Goal: Task Accomplishment & Management: Use online tool/utility

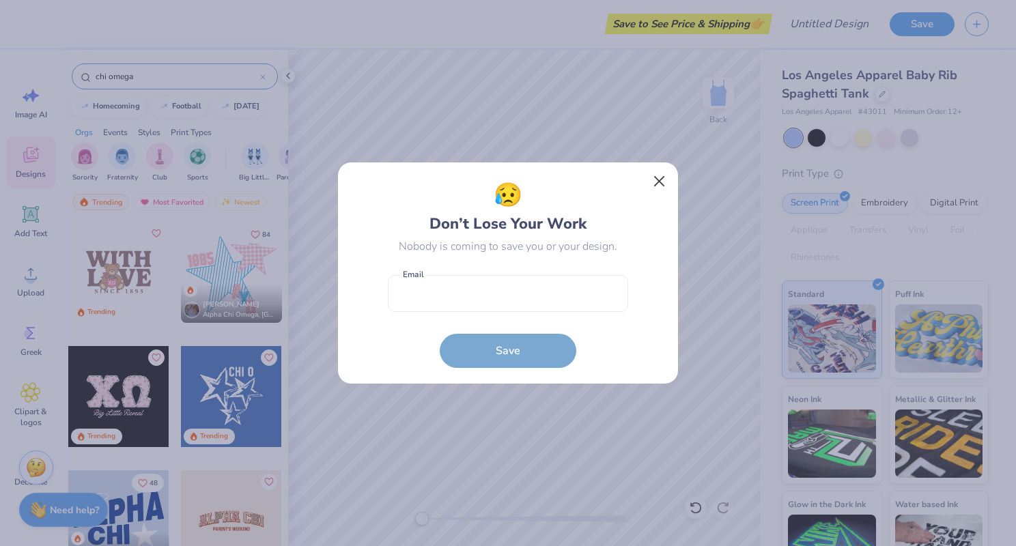
scroll to position [52, 0]
click at [653, 184] on button "Close" at bounding box center [660, 182] width 26 height 26
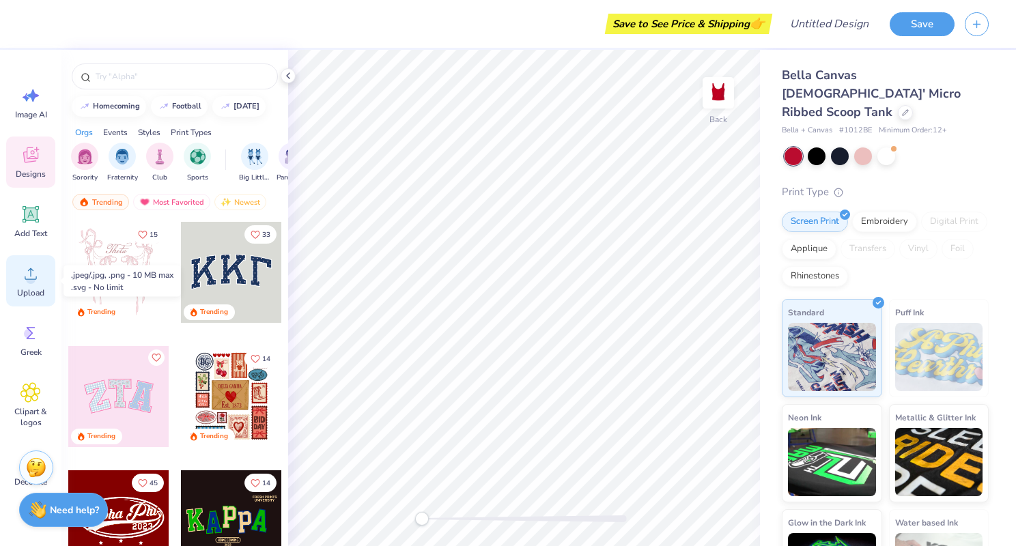
click at [29, 271] on icon at bounding box center [30, 274] width 20 height 20
click at [29, 294] on span "Upload" at bounding box center [30, 293] width 27 height 11
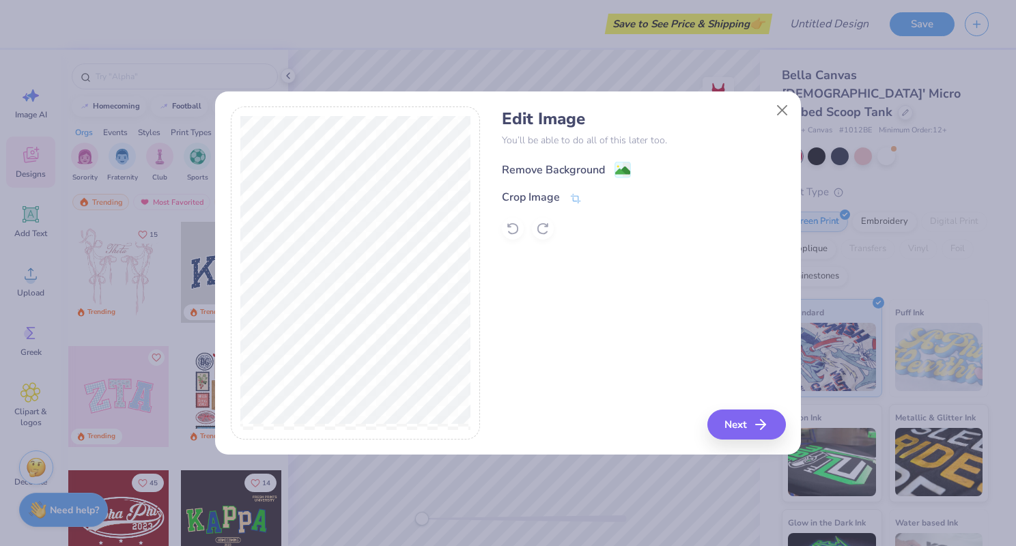
click at [580, 169] on div "Remove Background" at bounding box center [553, 170] width 103 height 16
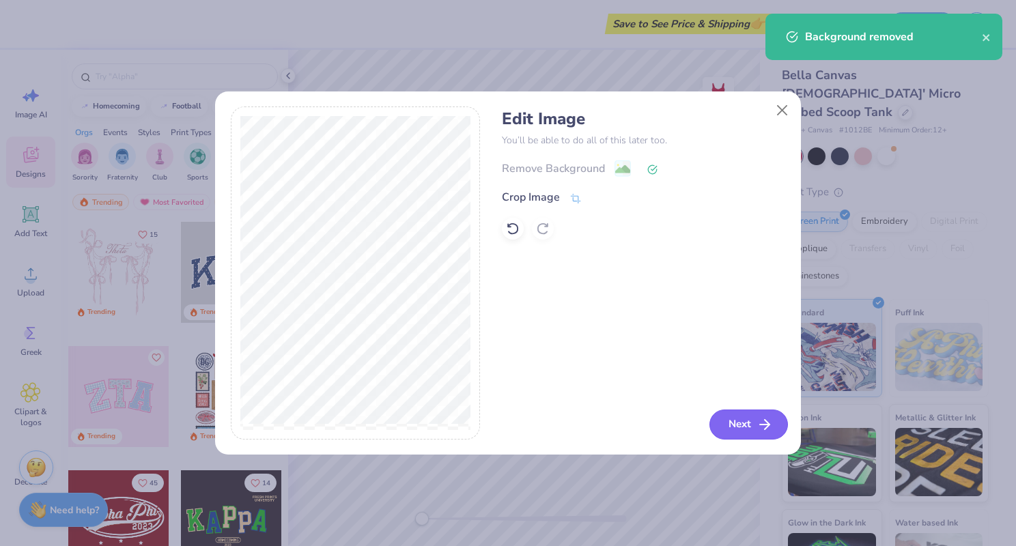
click at [736, 432] on button "Next" at bounding box center [749, 425] width 79 height 30
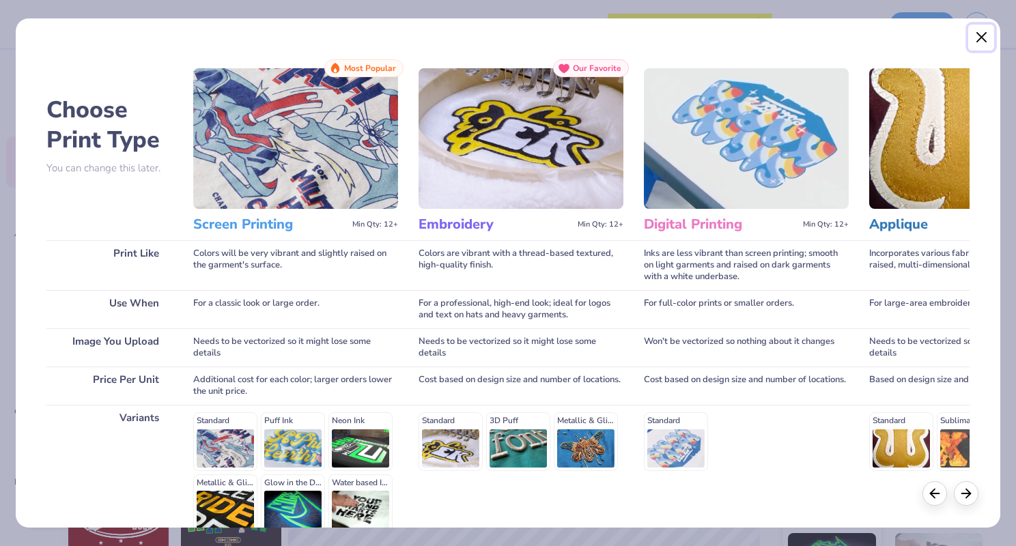
click at [983, 33] on button "Close" at bounding box center [981, 38] width 26 height 26
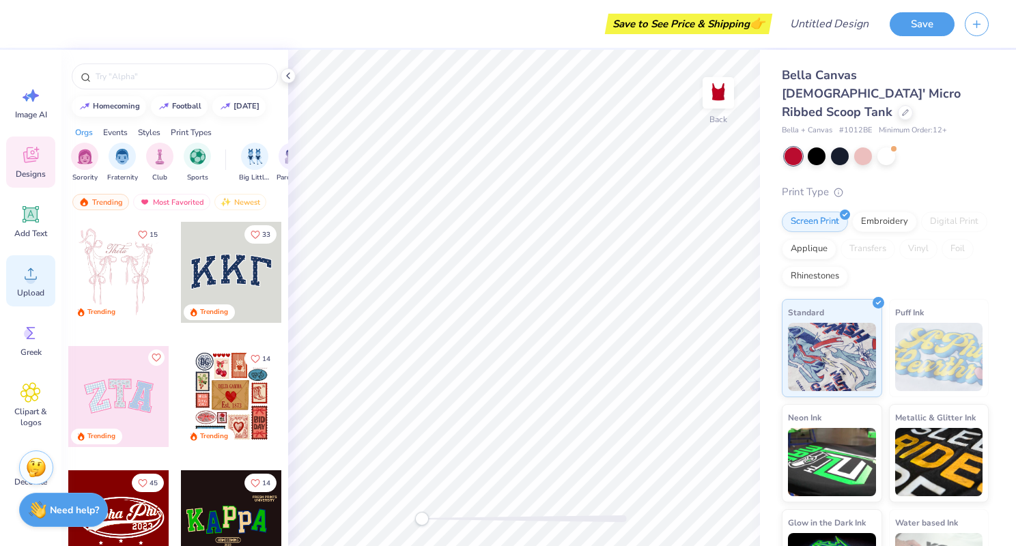
click at [30, 294] on span "Upload" at bounding box center [30, 293] width 27 height 11
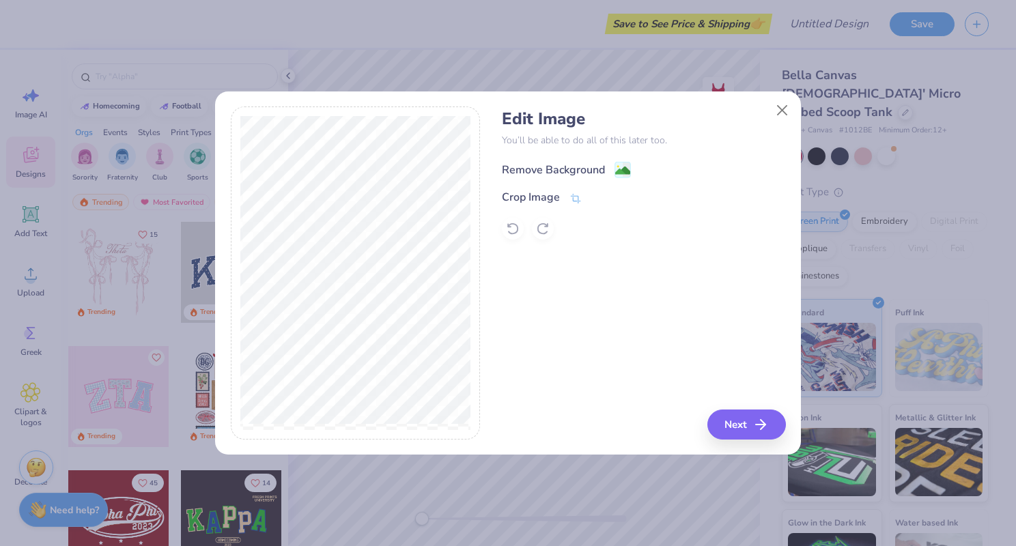
click at [557, 171] on div "Remove Background" at bounding box center [553, 170] width 103 height 16
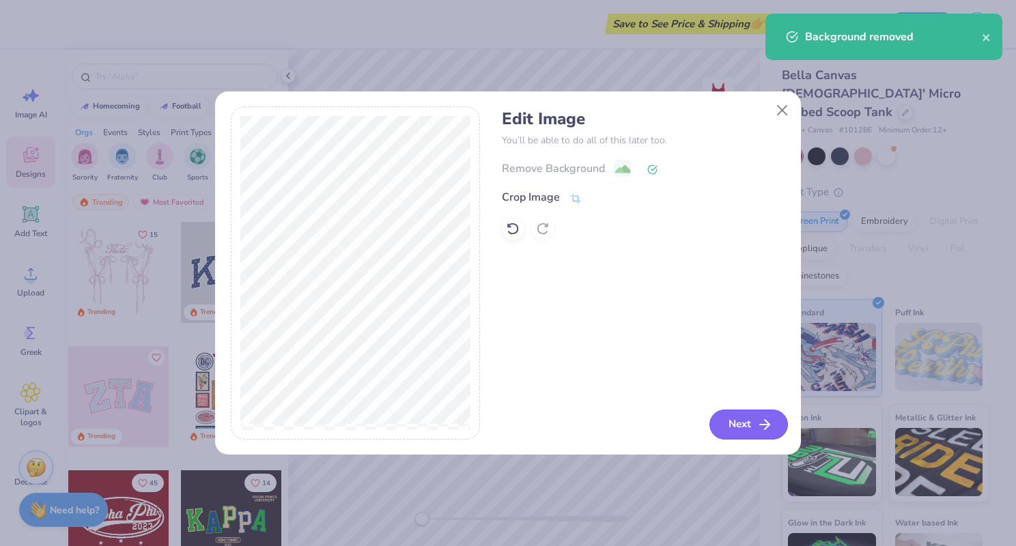
click at [722, 428] on button "Next" at bounding box center [749, 425] width 79 height 30
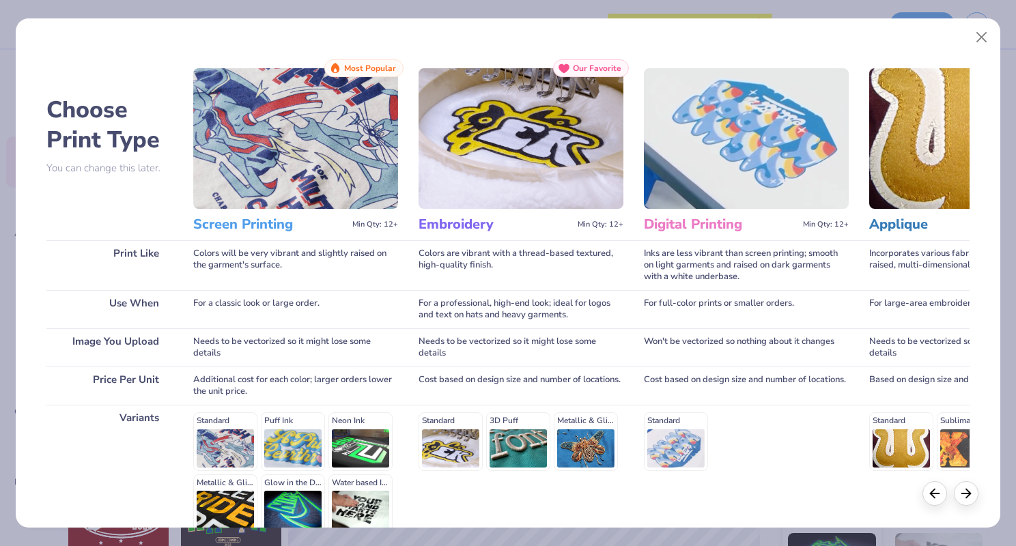
click at [251, 228] on h3 "Screen Printing" at bounding box center [270, 225] width 154 height 18
click at [277, 160] on img at bounding box center [295, 138] width 205 height 141
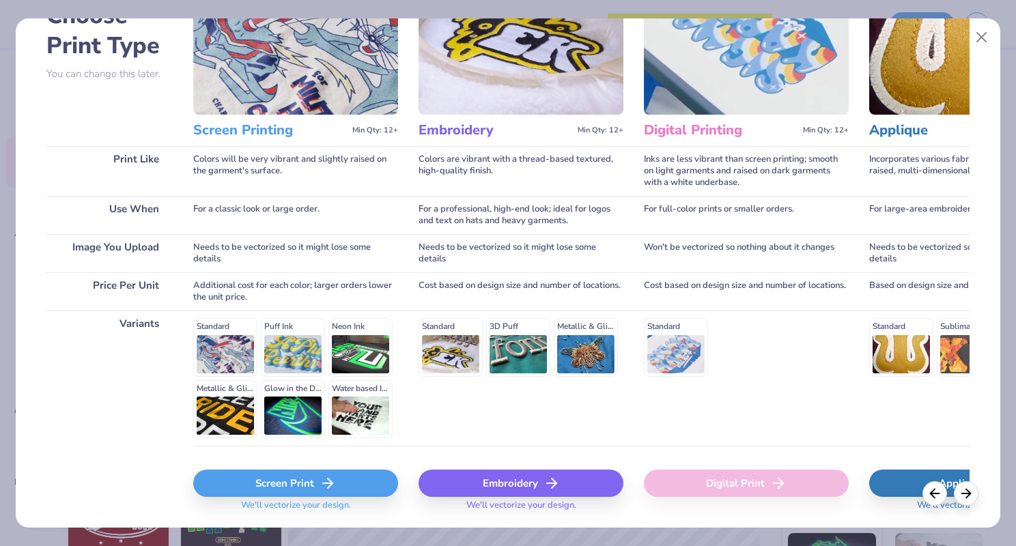
scroll to position [135, 0]
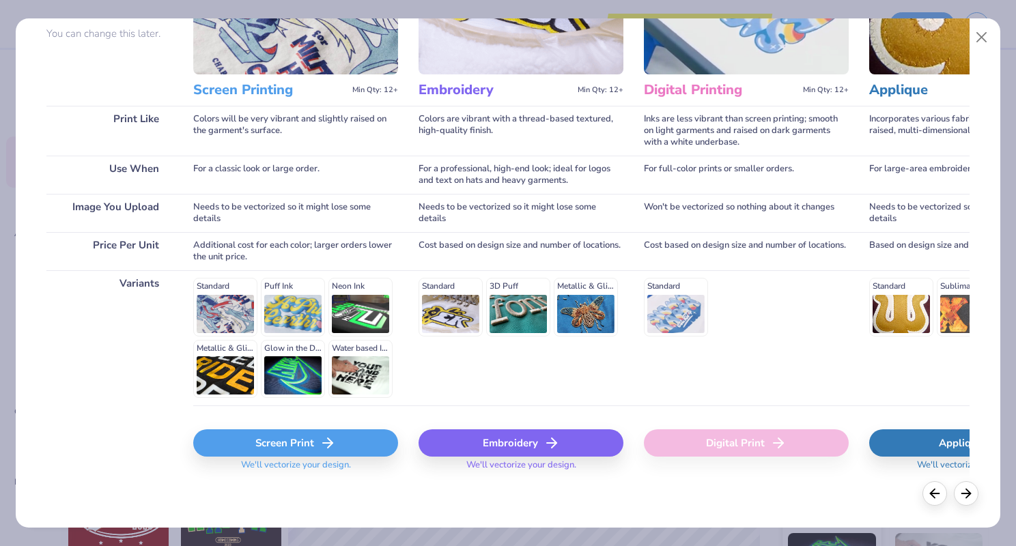
click at [305, 442] on div "Screen Print" at bounding box center [295, 443] width 205 height 27
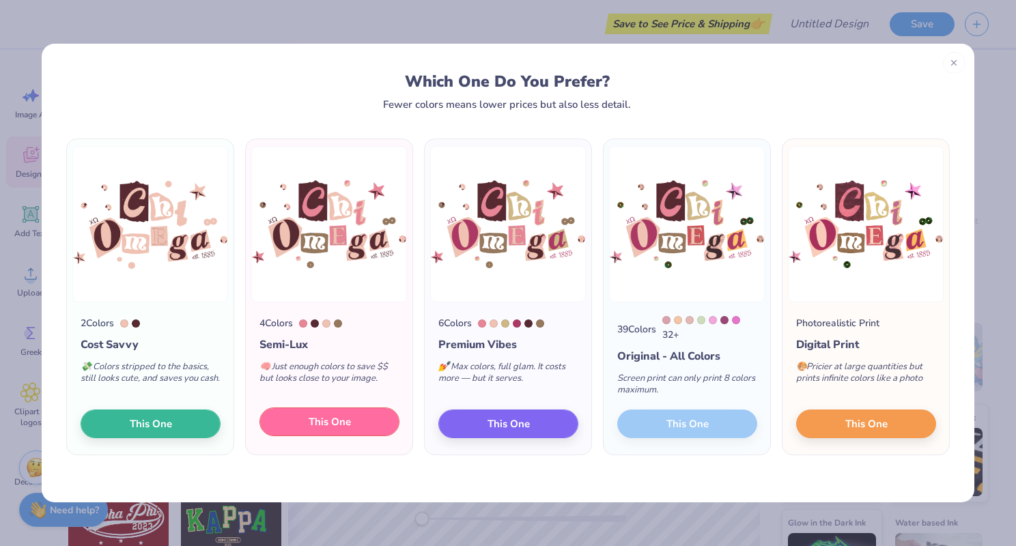
click at [334, 425] on span "This One" at bounding box center [330, 423] width 42 height 16
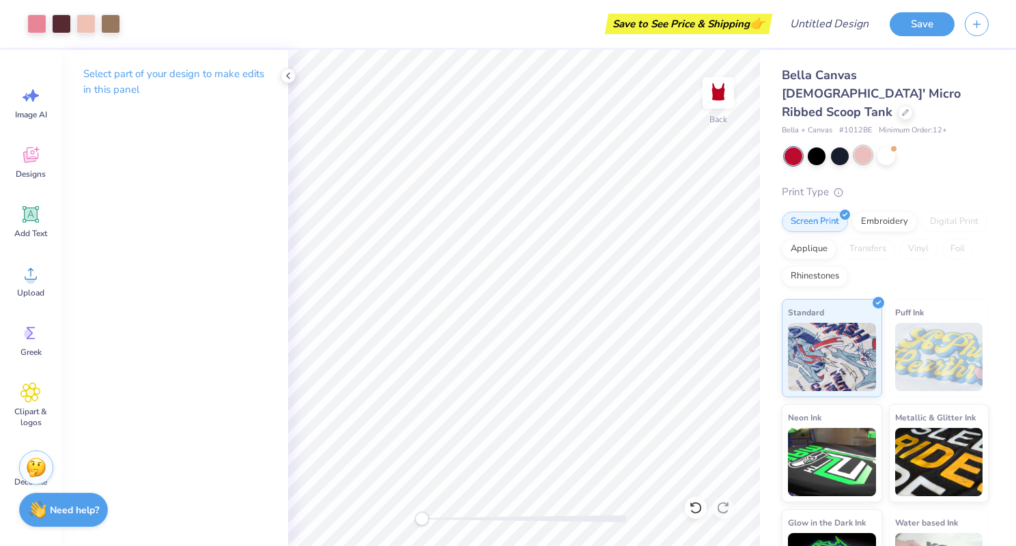
click at [863, 146] on div at bounding box center [863, 155] width 18 height 18
click at [834, 146] on div at bounding box center [840, 155] width 18 height 18
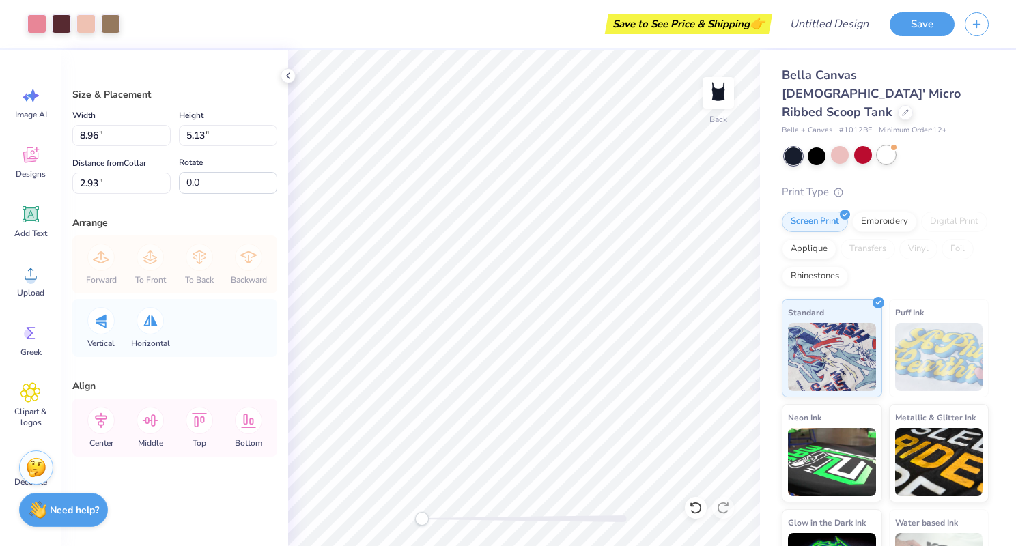
click at [886, 146] on div at bounding box center [887, 155] width 18 height 18
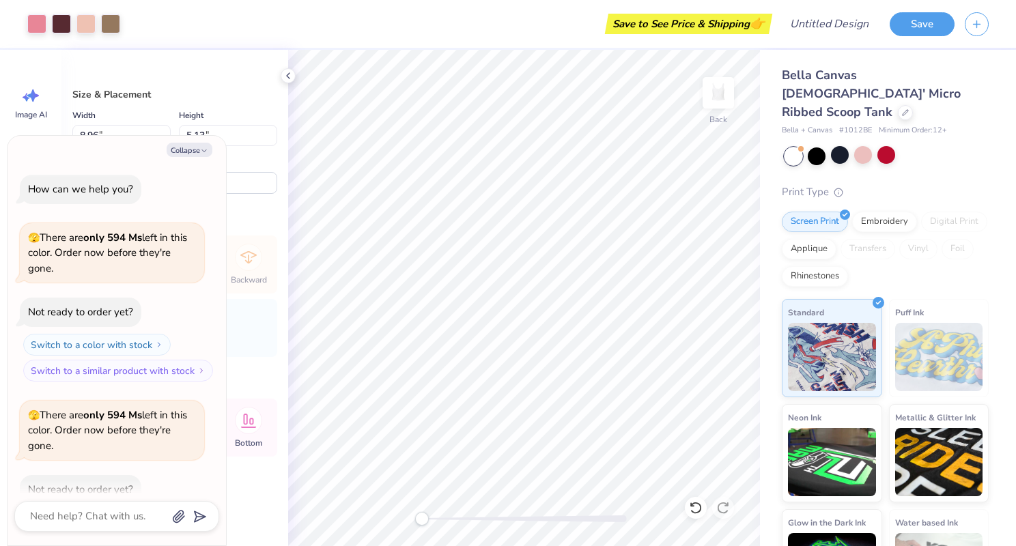
scroll to position [75, 0]
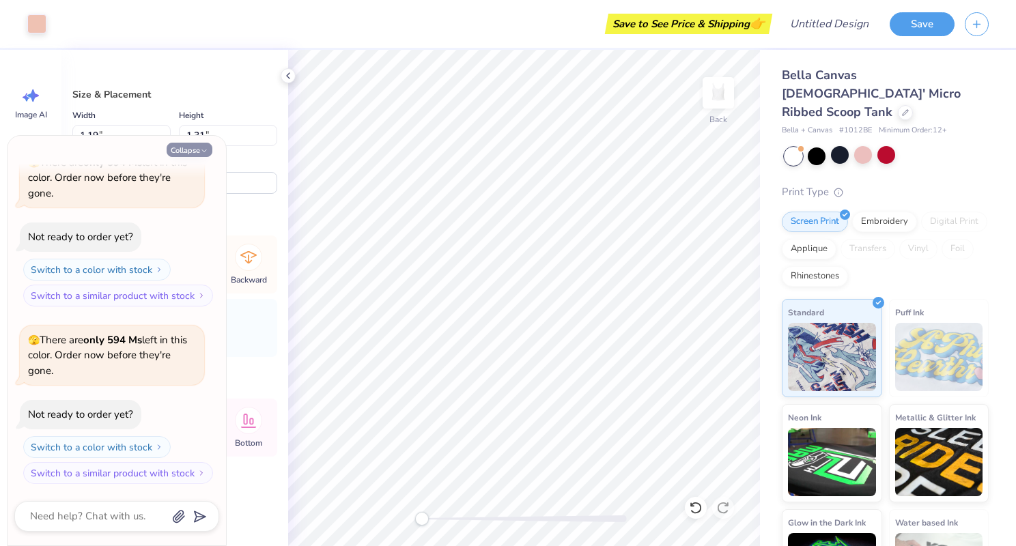
click at [188, 153] on button "Collapse" at bounding box center [190, 150] width 46 height 14
type textarea "x"
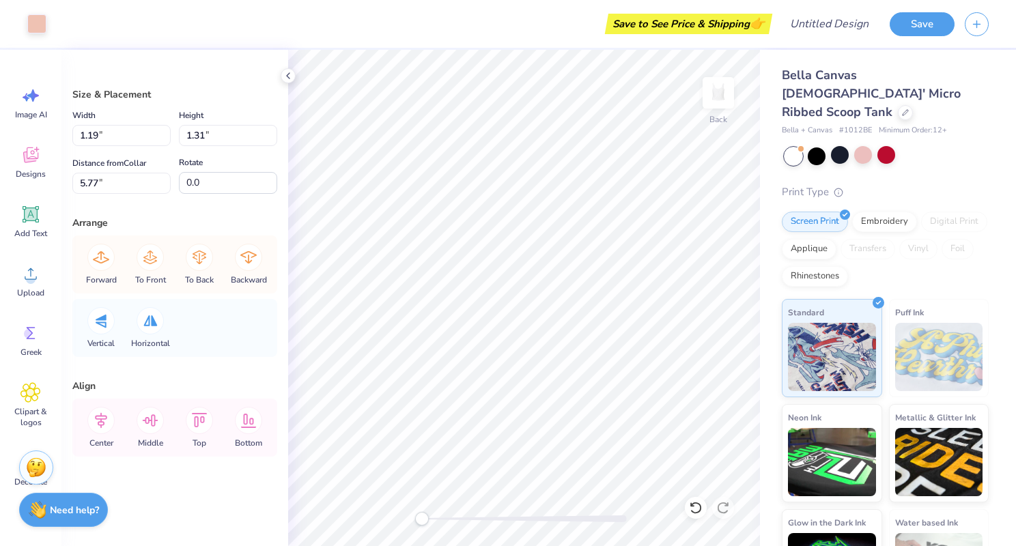
type input "0.32"
type input "0.69"
type input "6.08"
type input "1.04"
type input "1.07"
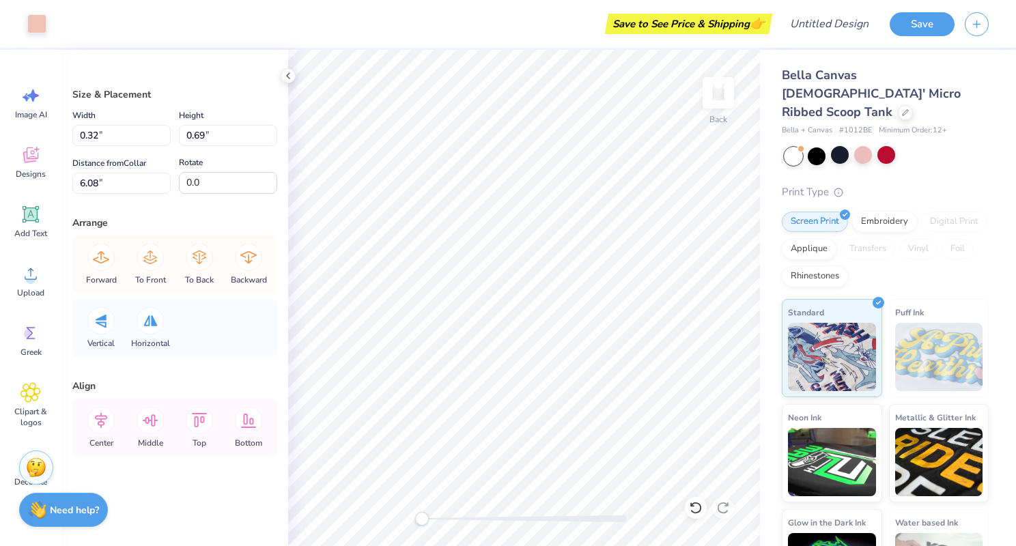
type input "5.90"
click at [31, 152] on icon at bounding box center [30, 155] width 20 height 20
click at [695, 509] on icon at bounding box center [696, 508] width 14 height 14
type input "1.19"
type input "1.31"
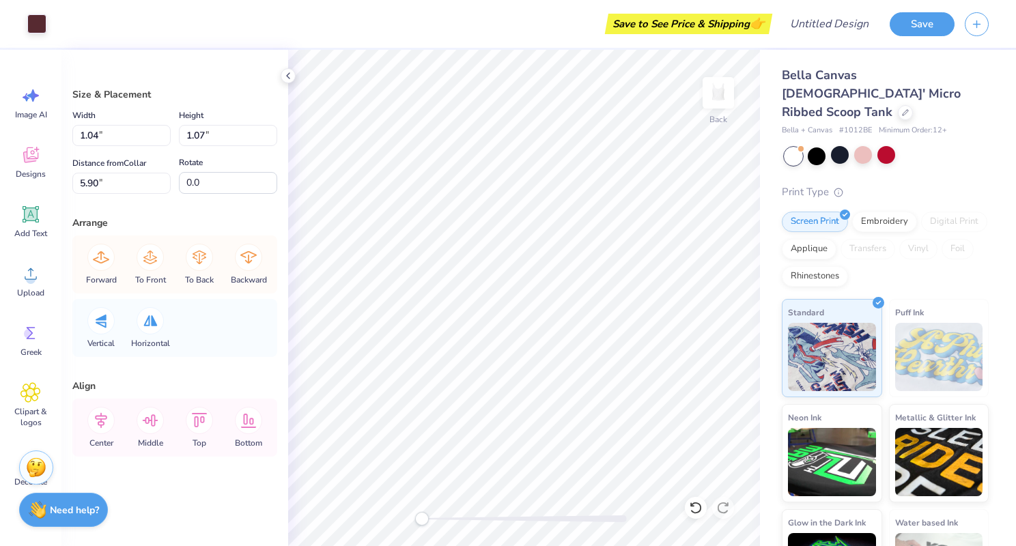
type input "5.77"
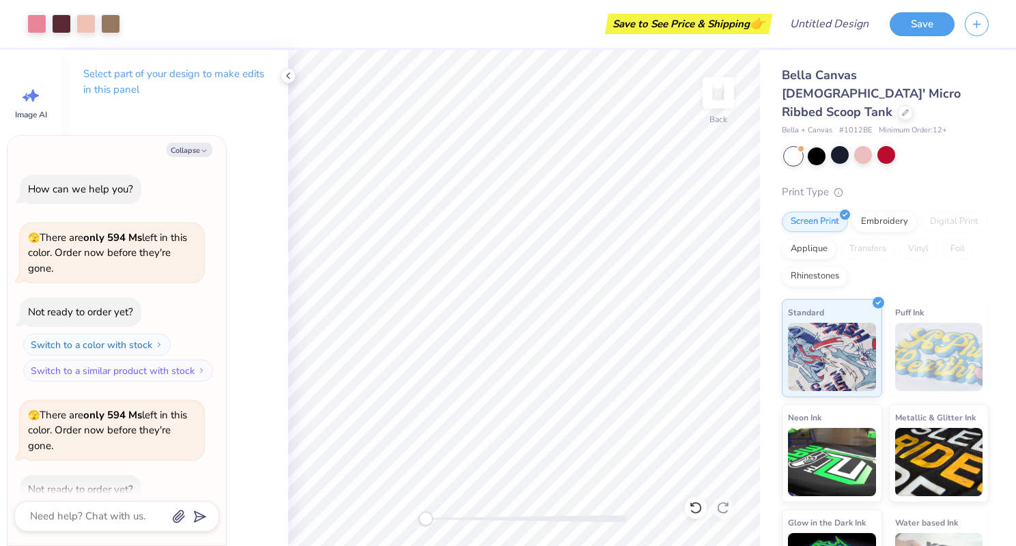
scroll to position [158, 0]
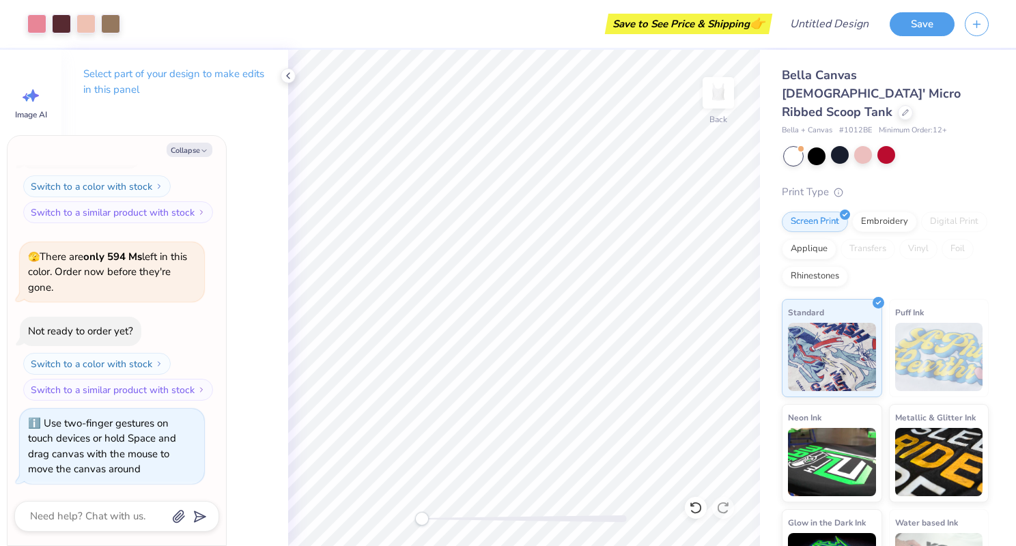
click at [406, 514] on div "Back" at bounding box center [524, 298] width 472 height 497
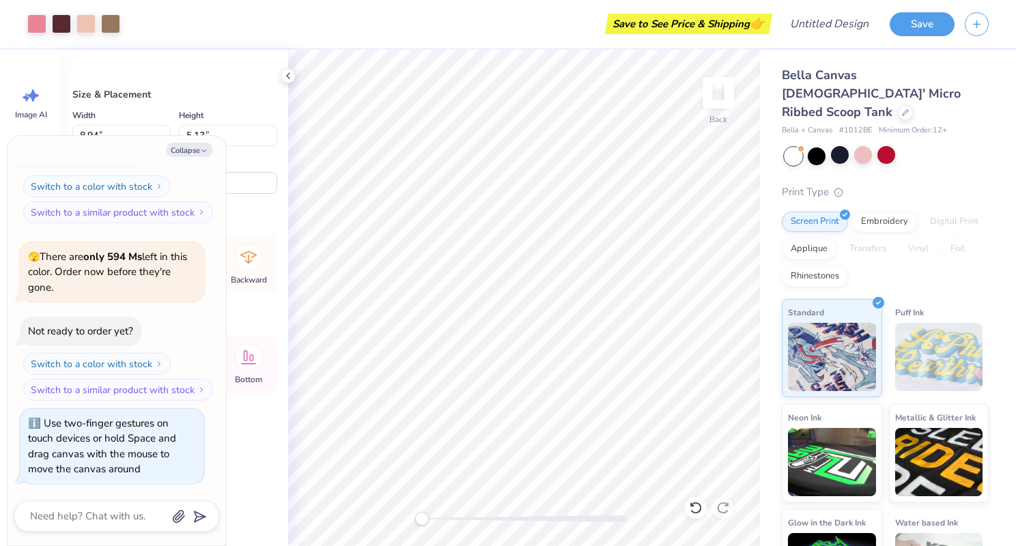
type textarea "x"
type input "2.00"
click at [688, 509] on div at bounding box center [696, 508] width 22 height 22
type textarea "x"
type input "1.02"
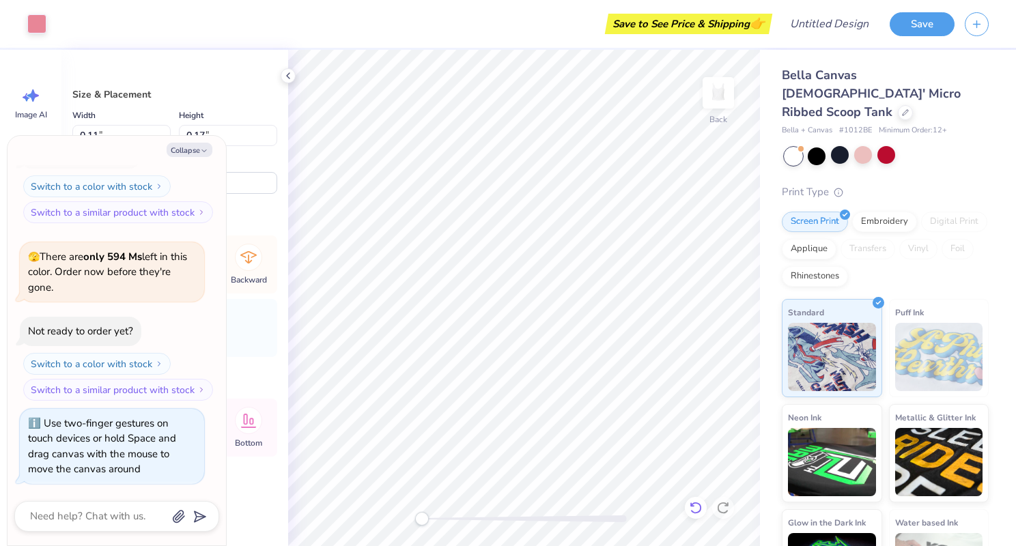
type textarea "x"
type input "5.33"
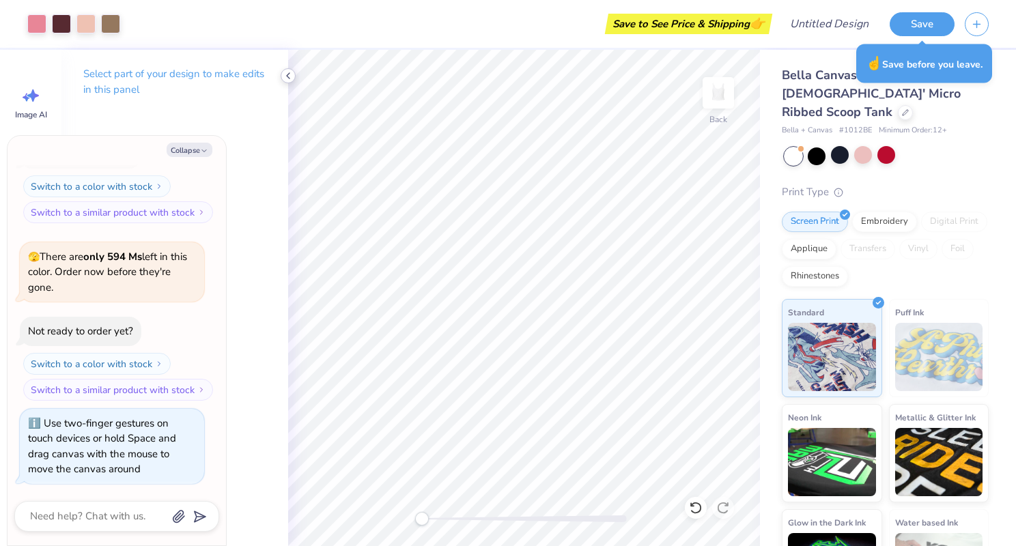
click at [284, 72] on icon at bounding box center [288, 75] width 11 height 11
click at [199, 144] on button "Collapse" at bounding box center [190, 150] width 46 height 14
type textarea "x"
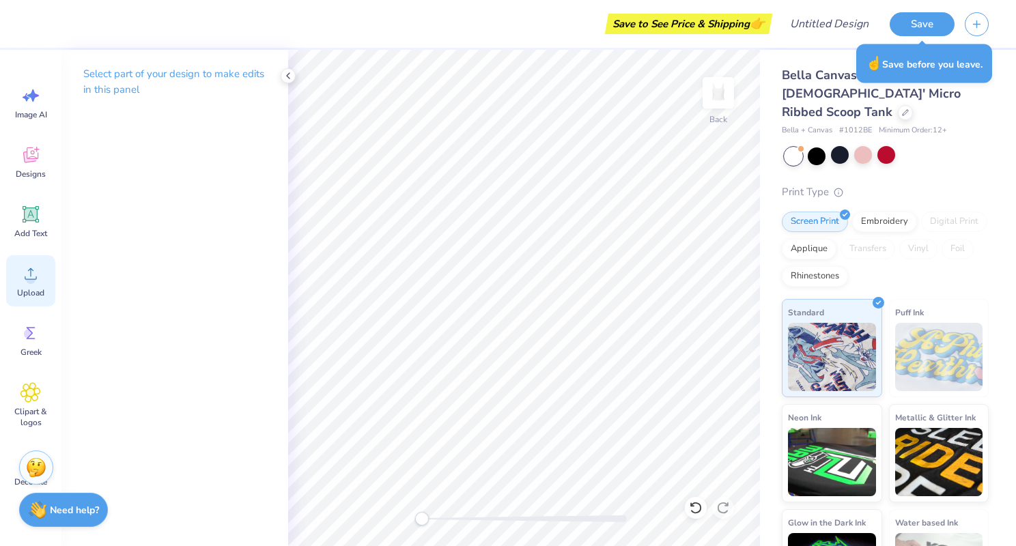
click at [30, 295] on span "Upload" at bounding box center [30, 293] width 27 height 11
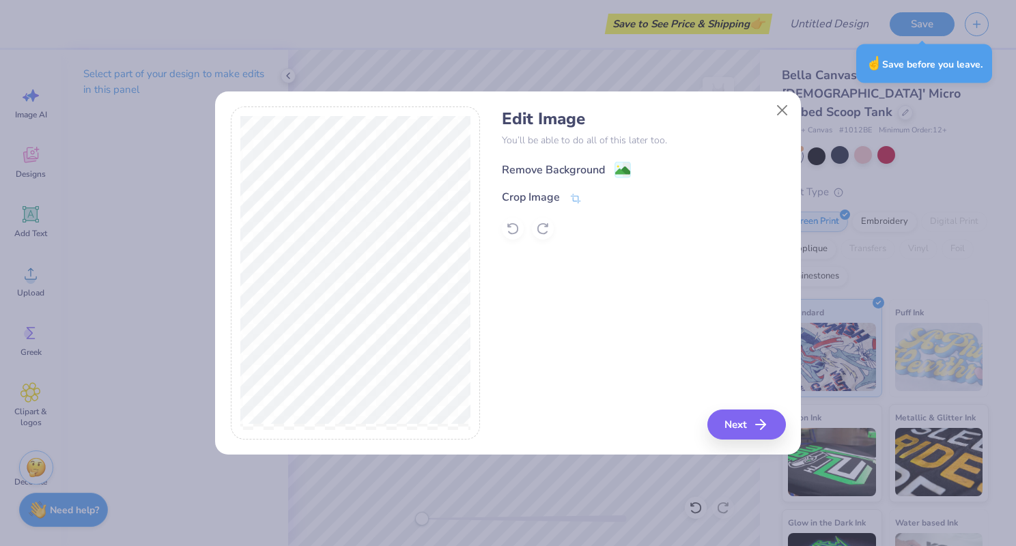
click at [563, 162] on div "Remove Background" at bounding box center [553, 170] width 103 height 16
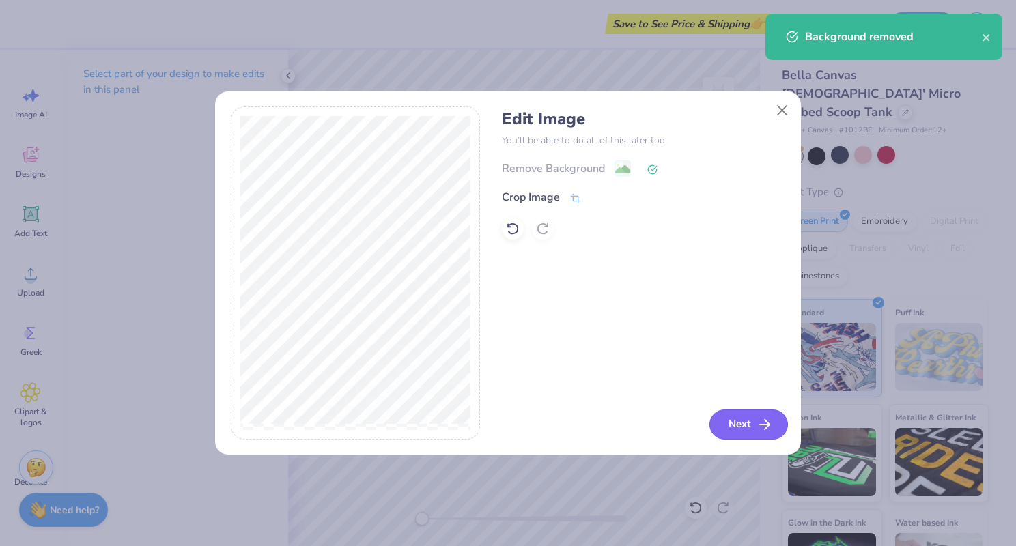
click at [757, 418] on icon "button" at bounding box center [765, 425] width 16 height 16
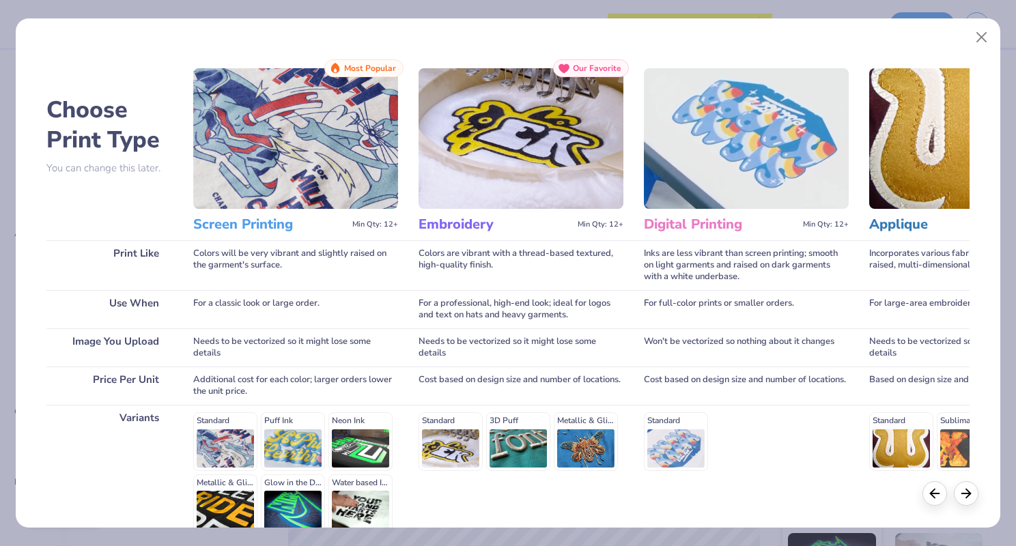
scroll to position [135, 0]
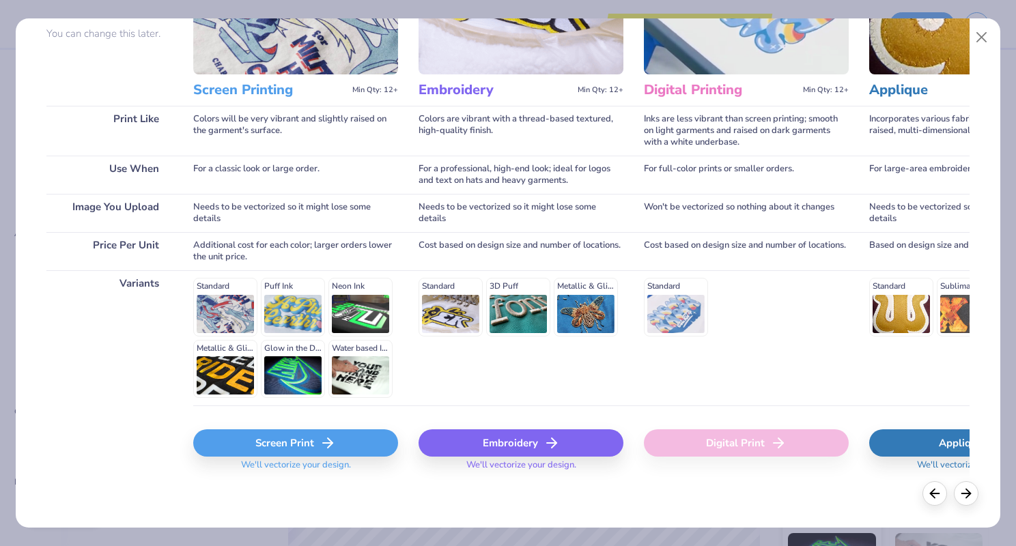
click at [308, 451] on div "Screen Print" at bounding box center [295, 443] width 205 height 27
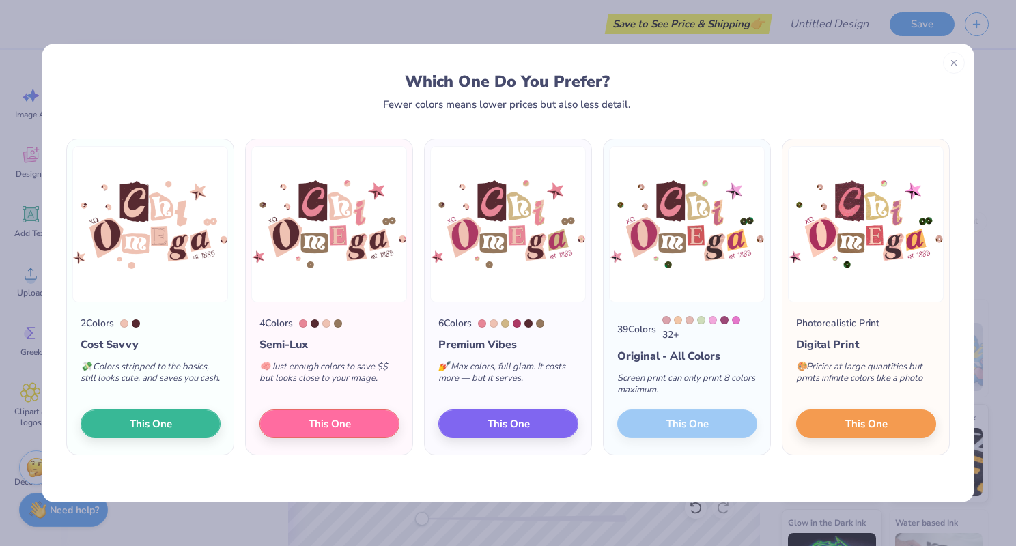
click at [684, 428] on div "39 Colors 32 + Original - All Colors Screen print can only print 8 colors maxim…" at bounding box center [687, 379] width 167 height 152
click at [681, 425] on div "39 Colors 32 + Original - All Colors Screen print can only print 8 colors maxim…" at bounding box center [687, 379] width 167 height 152
click at [683, 167] on img at bounding box center [687, 224] width 156 height 156
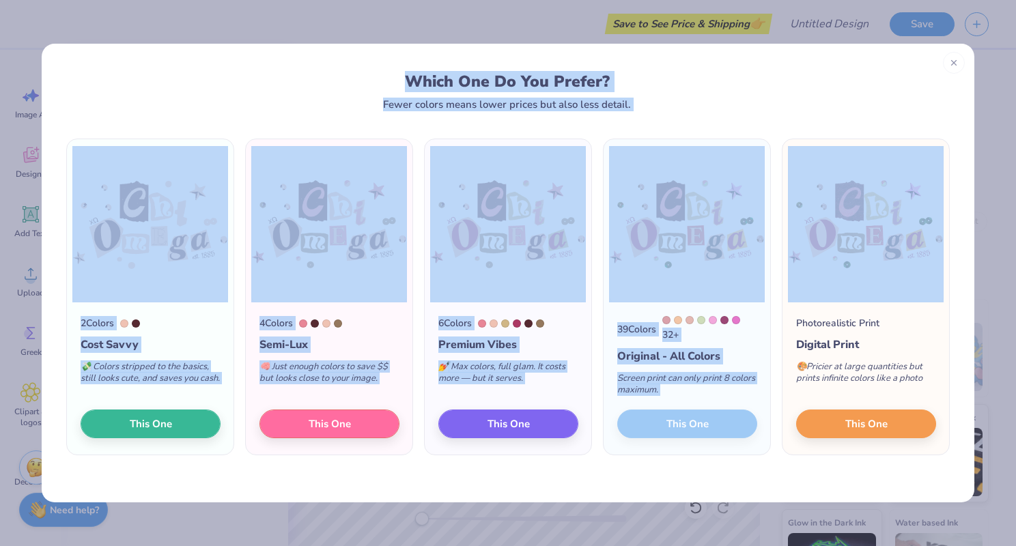
drag, startPoint x: 852, startPoint y: 48, endPoint x: 852, endPoint y: 122, distance: 73.8
click at [852, 122] on div "Which One Do You Prefer? Fewer colors means lower prices but also less detail. …" at bounding box center [508, 273] width 934 height 460
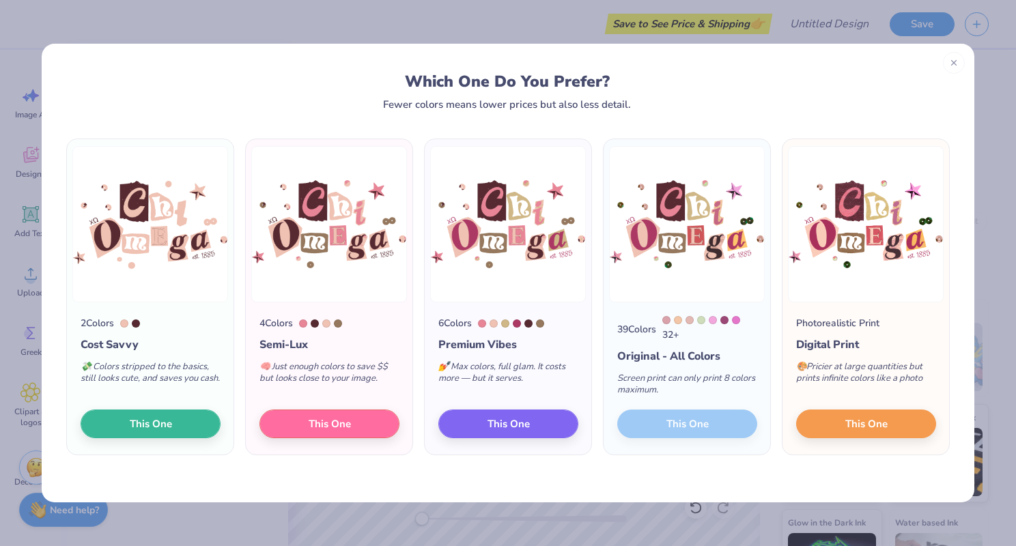
click at [827, 72] on div "Which One Do You Prefer?" at bounding box center [507, 81] width 857 height 18
click at [688, 424] on div "39 Colors 32 + Original - All Colors Screen print can only print 8 colors maxim…" at bounding box center [687, 379] width 167 height 152
click at [708, 424] on div "39 Colors 32 + Original - All Colors Screen print can only print 8 colors maxim…" at bounding box center [687, 379] width 167 height 152
click at [701, 386] on div "Screen print can only print 8 colors maximum." at bounding box center [687, 387] width 140 height 45
click at [479, 425] on button "This One" at bounding box center [508, 422] width 140 height 29
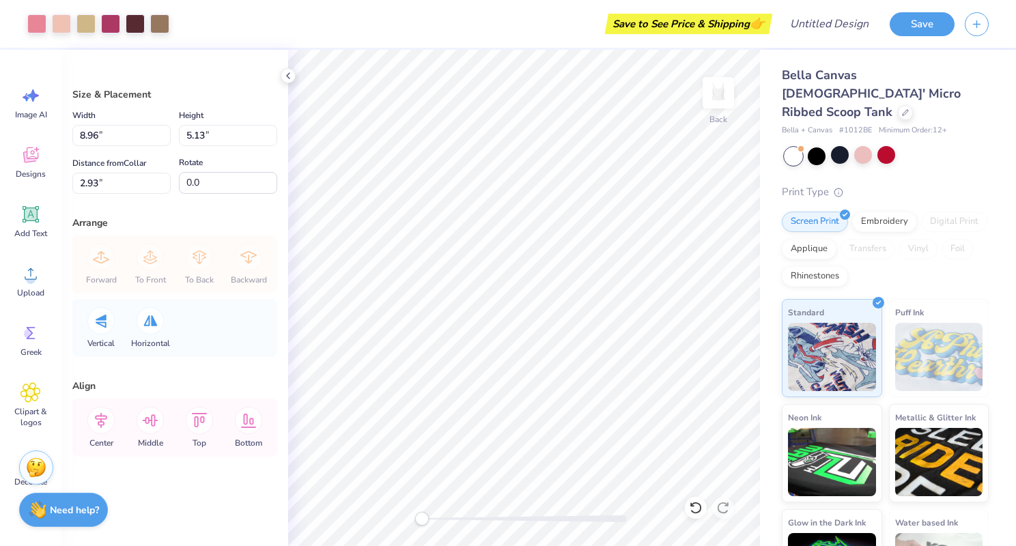
type input "8.10"
type input "4.64"
type input "2.49"
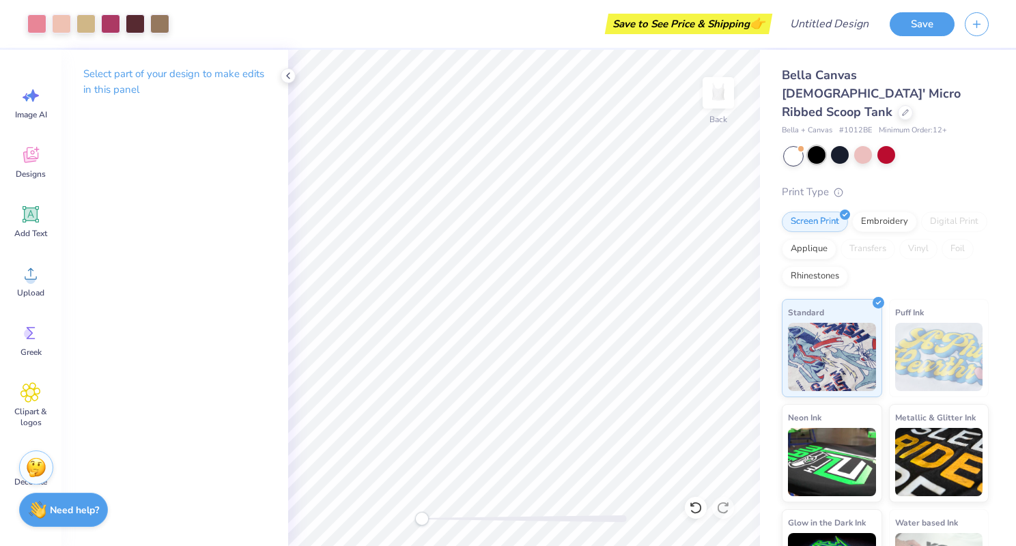
click at [814, 146] on div at bounding box center [817, 155] width 18 height 18
click at [841, 146] on div at bounding box center [840, 155] width 18 height 18
click at [858, 146] on div at bounding box center [863, 155] width 18 height 18
click at [881, 146] on div at bounding box center [887, 155] width 18 height 18
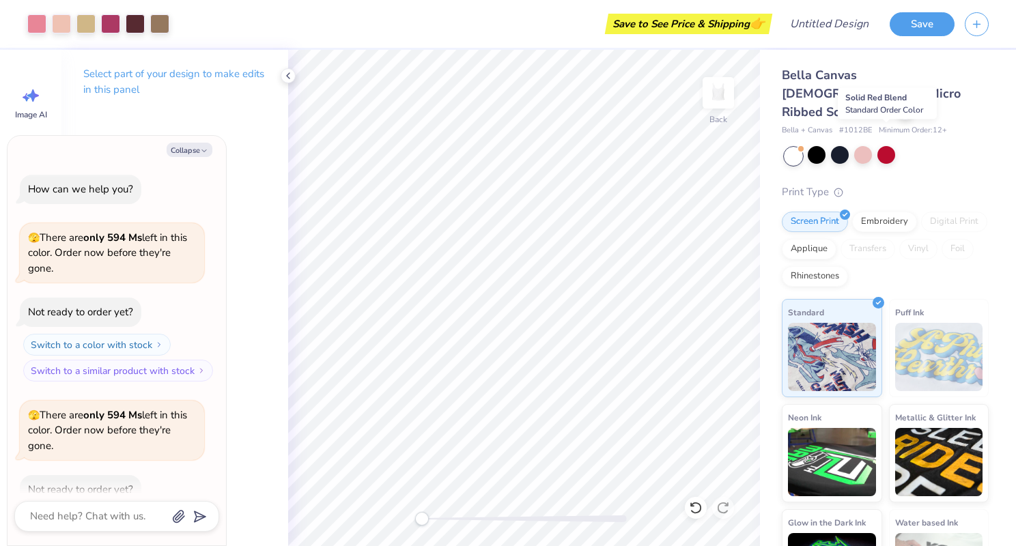
scroll to position [336, 0]
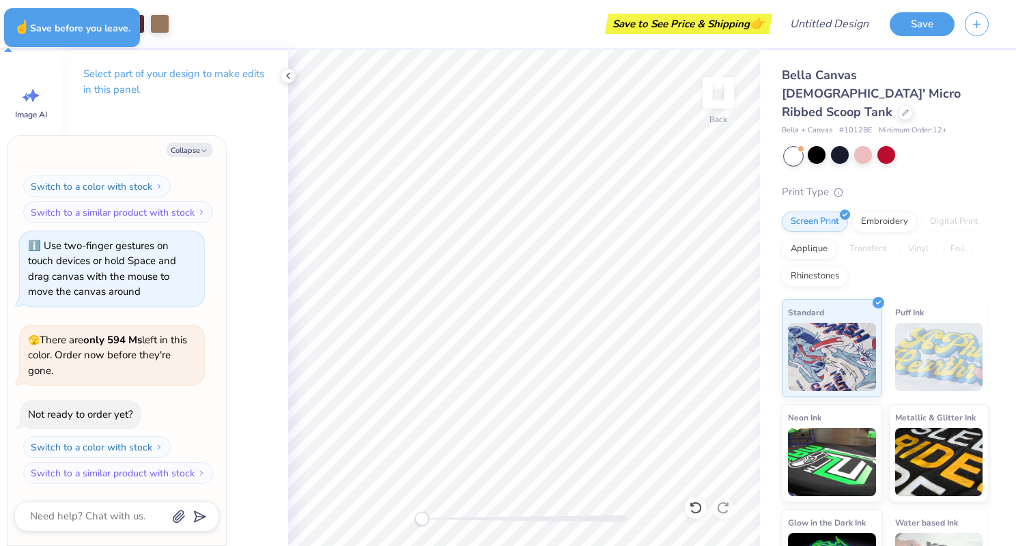
type textarea "x"
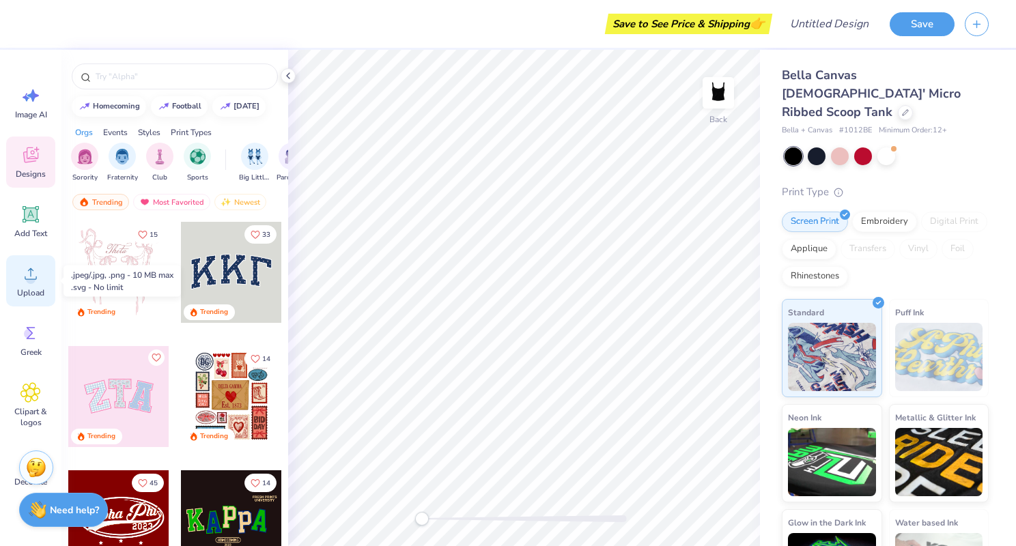
click at [26, 273] on icon at bounding box center [30, 274] width 20 height 20
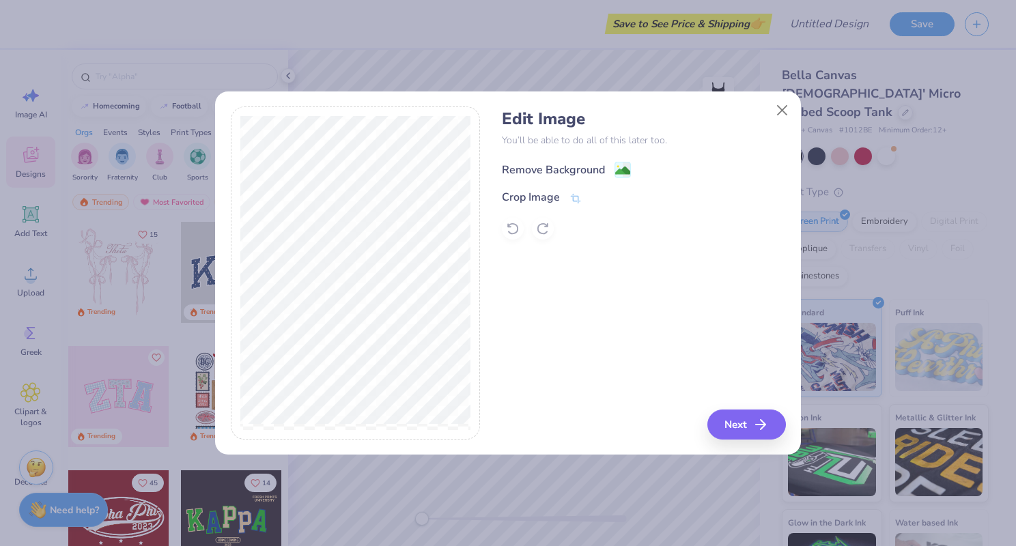
click at [571, 164] on div "Remove Background" at bounding box center [553, 170] width 103 height 16
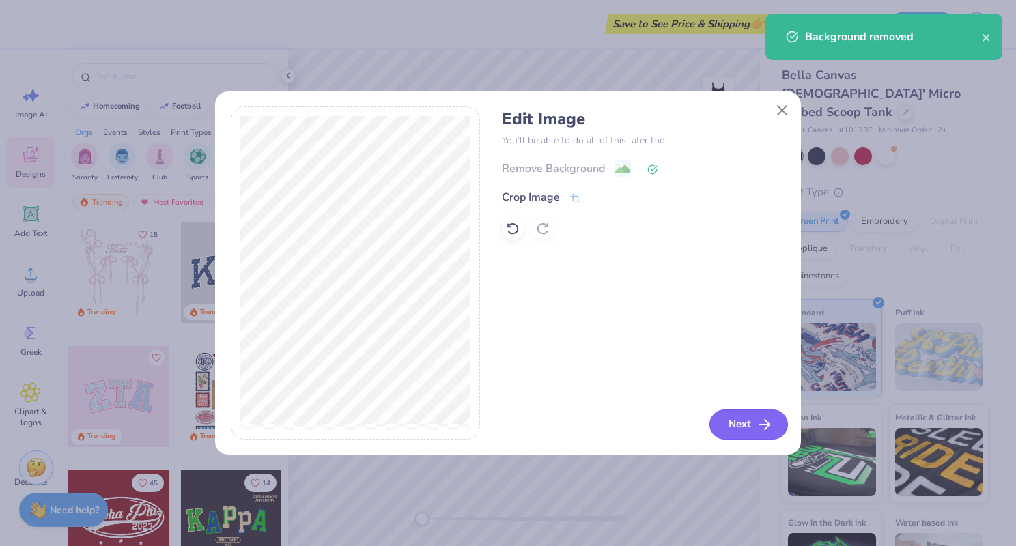
click at [732, 424] on button "Next" at bounding box center [749, 425] width 79 height 30
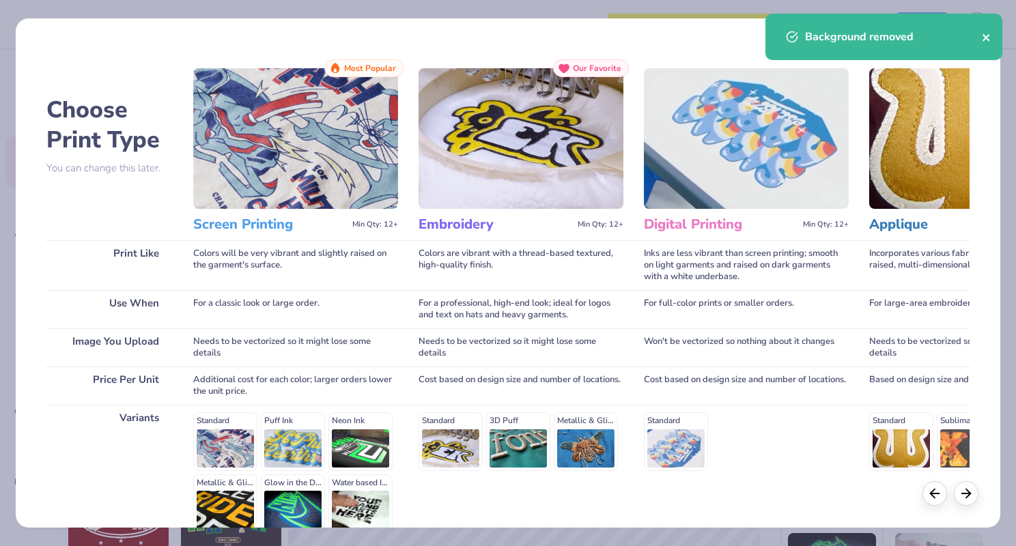
click at [986, 31] on button "close" at bounding box center [987, 37] width 10 height 16
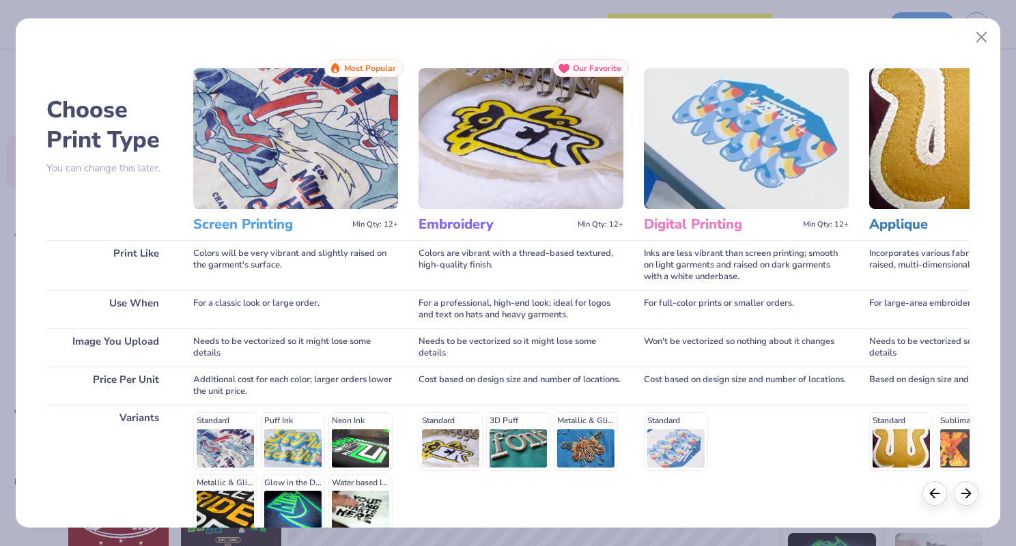
scroll to position [135, 0]
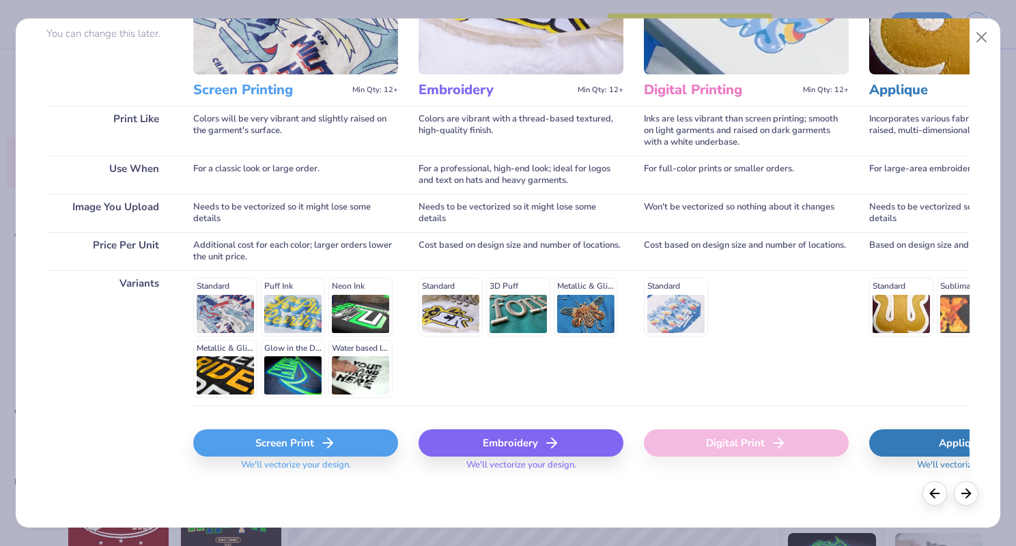
click at [272, 443] on div "Screen Print" at bounding box center [295, 443] width 205 height 27
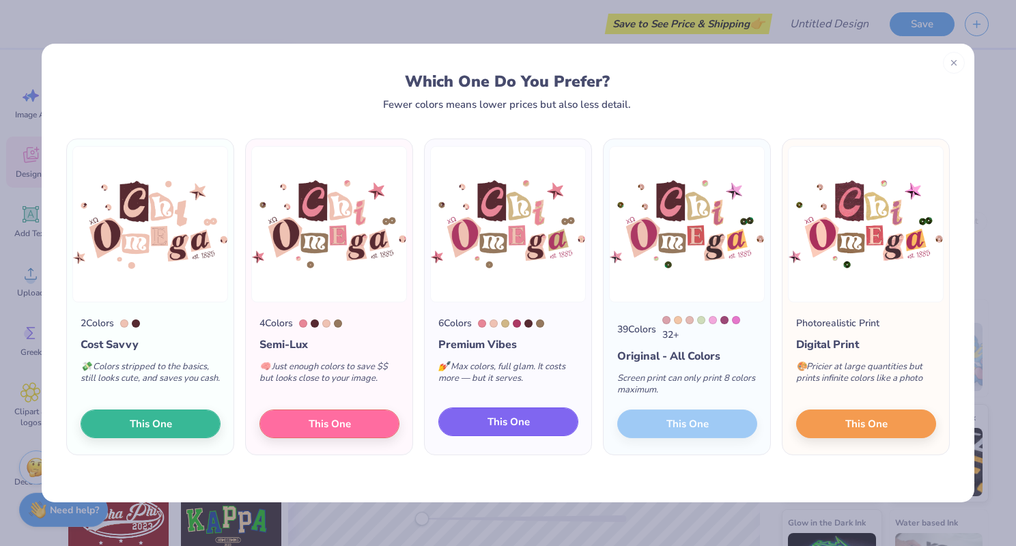
click at [556, 432] on button "This One" at bounding box center [508, 422] width 140 height 29
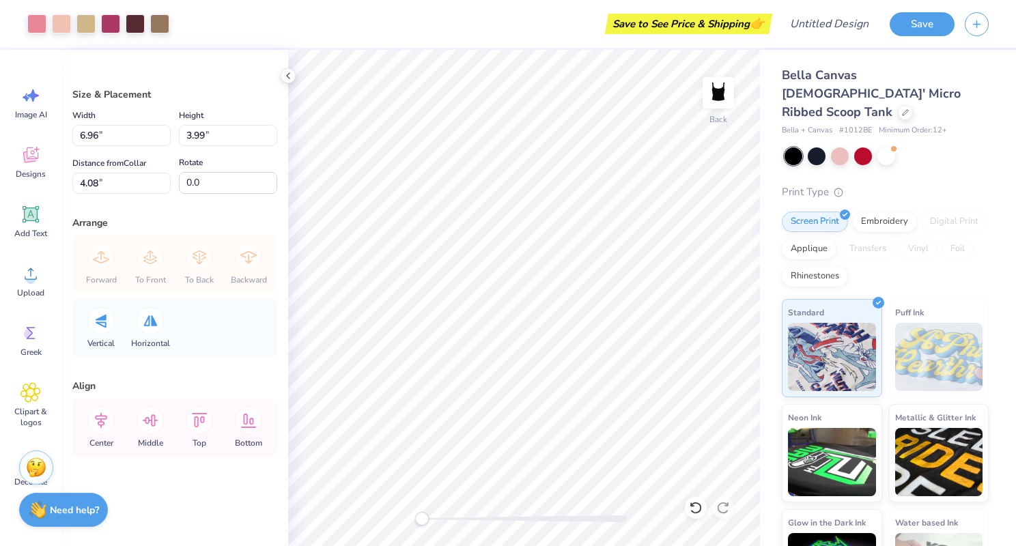
type input "6.96"
type input "3.99"
type input "4.08"
click at [882, 147] on div "Bella Canvas [DEMOGRAPHIC_DATA]' Micro Ribbed Scoop Tank Bella + Canvas # 1012B…" at bounding box center [885, 337] width 207 height 542
click at [882, 146] on div at bounding box center [887, 155] width 18 height 18
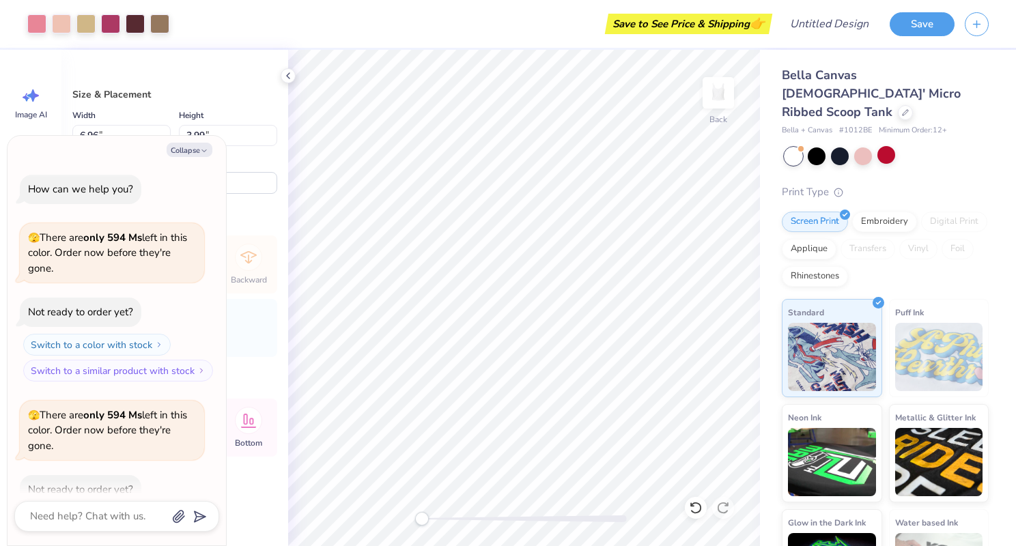
scroll to position [75, 0]
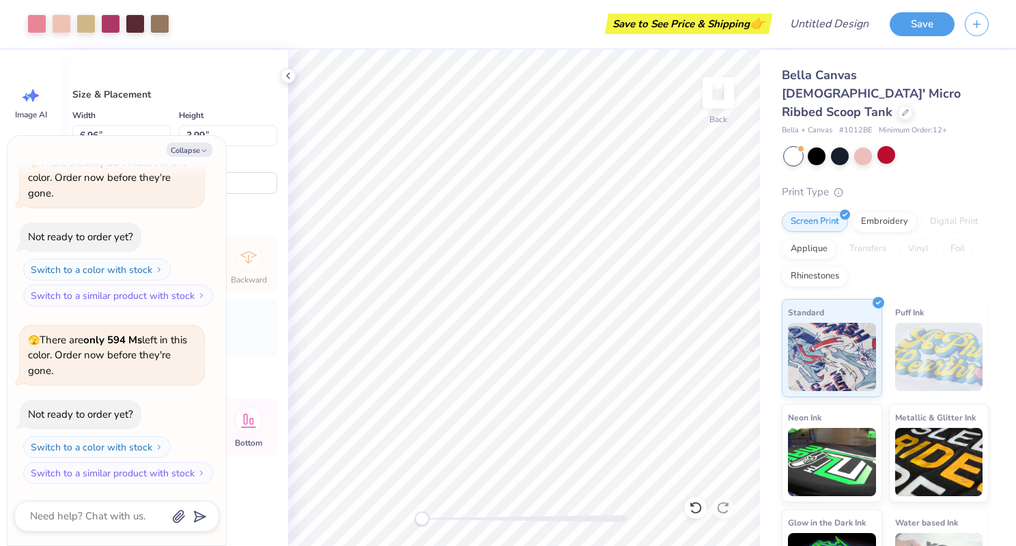
type textarea "x"
type input "7.65"
type input "4.39"
type input "0.82"
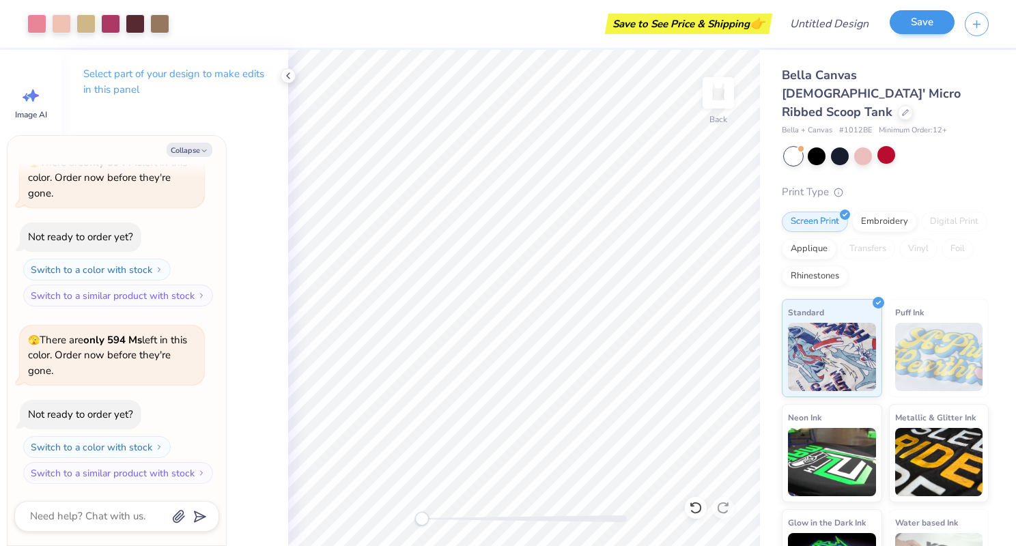
type textarea "x"
